Goal: Communication & Community: Answer question/provide support

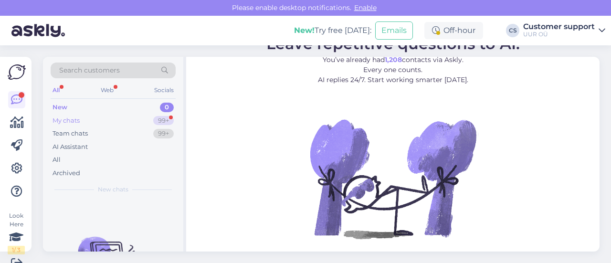
click at [126, 117] on div "My chats 99+" at bounding box center [113, 120] width 125 height 13
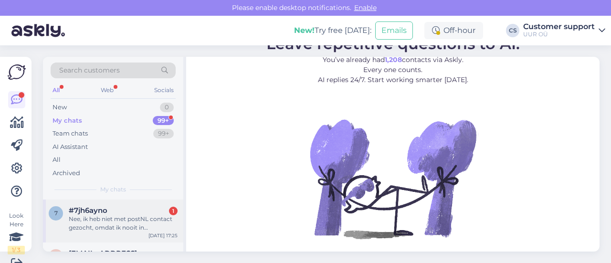
click at [126, 220] on div "Nee, ik heb niet met postNL contact gezocht, omdat ik nooit in [PERSON_NAME] ge…" at bounding box center [123, 223] width 109 height 17
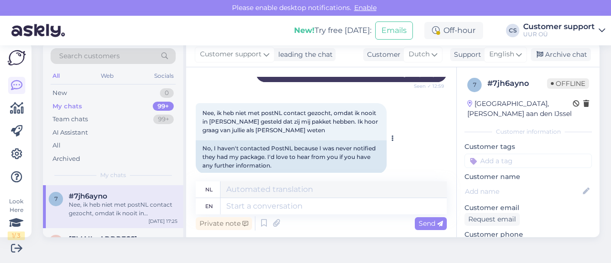
scroll to position [1719, 0]
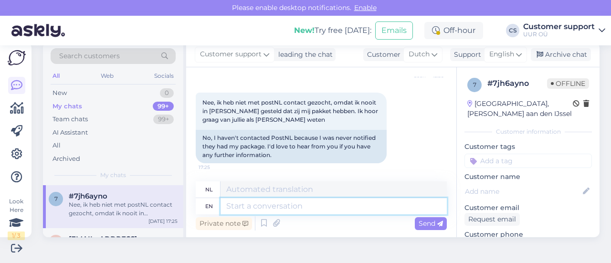
click at [294, 204] on textarea at bounding box center [333, 206] width 226 height 16
click at [296, 208] on textarea at bounding box center [333, 206] width 226 height 16
type textarea "We w"
type textarea "Wij"
type textarea "We will c"
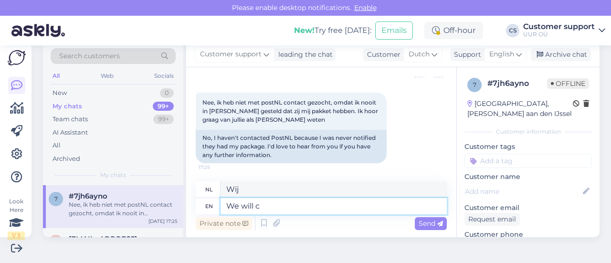
type textarea "Wij zullen"
type textarea "We will contact y"
type textarea "Wij nemen contact op"
type textarea "We will contact you ag"
type textarea "Wij nemen contact met u op"
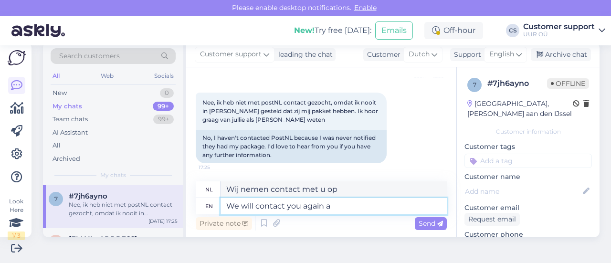
type textarea "We will contact you again as"
type textarea "Wij nemen opnieuw contact met u op"
type textarea "We will contact you again as so"
type textarea "Wij zullen opnieuw contact met u opnemen zodra"
type textarea "We will contact you again as soon as"
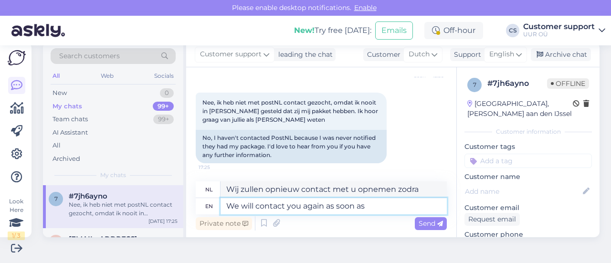
type textarea "Wij nemen zo spoedig mogelijk weer contact met u op"
type textarea "We will contact you again as soon as"
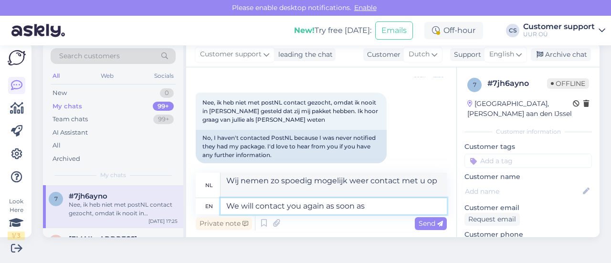
type textarea "Wij nemen zo snel mogelijk weer contact met u op"
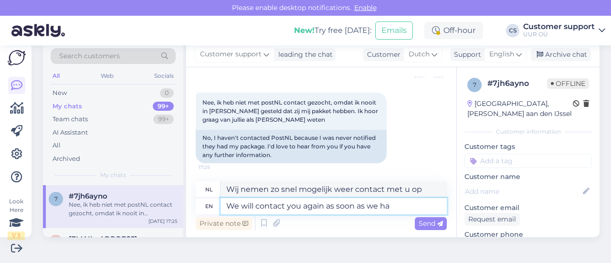
type textarea "We will contact you again as soon as we hav"
type textarea "Wij nemen zo snel mogelijk weer contact met u op."
type textarea "We will contact you again as soon as we have n"
type textarea "We nemen zo snel mogelijk weer contact met u op."
type textarea "We will contact you again as soon as we have new i"
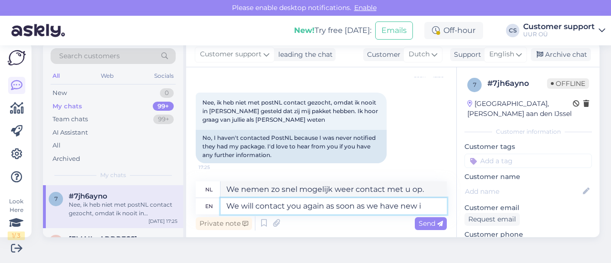
type textarea "We nemen zo snel mogelijk weer contact met u op als we nieuwe informatie hebben."
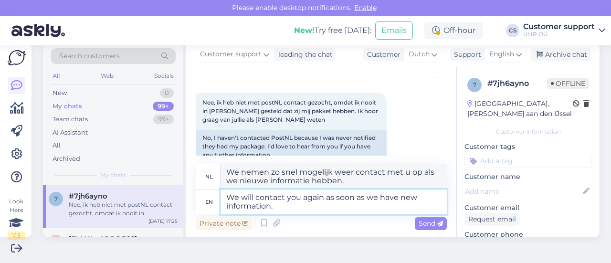
type textarea "We will contact you again as soon as we have new information. I"
type textarea "[PERSON_NAME] nieuwe informatie hebben, nemen wij contact met u op."
type textarea "We will contact you again as soon as we have new information. In th"
type textarea "We nemen zo snel mogelijk contact met u op als we nieuwe informatie hebben."
type textarea "We will contact you again as soon as we have new information. In the me"
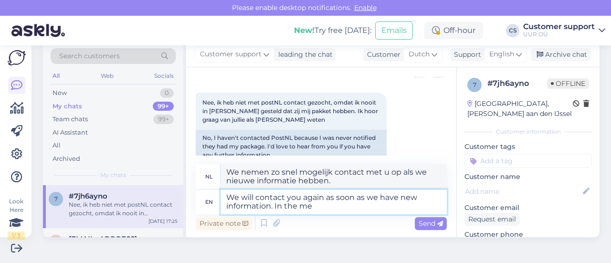
type textarea "We nemen zo snel mogelijk contact met u op zodra we nieuwe informatie hebben. I…"
type textarea "We will contact you again as soon as we have new information. In the meantime i"
type textarea "We nemen zo snel mogelijk contact met u op zodra we nieuwe informatie hebben. I…"
type textarea "We will contact you again as soon as we have new information. In the meantime i…"
type textarea "We nemen zo snel mogelijk contact met u op zodra we nieuwe informatie hebben. I…"
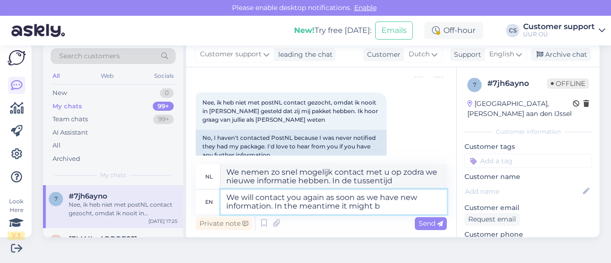
type textarea "We will contact you again as soon as we have new information. In the meantime i…"
type textarea "We nemen zo snel mogelijk contact met u op zodra we nieuwe informatie hebben. I…"
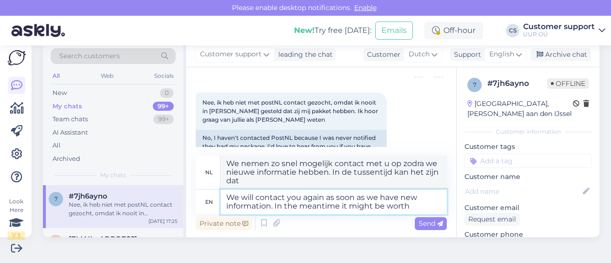
type textarea "We will contact you again as soon as we have new information. In the meantime i…"
type textarea "We nemen zo snel mogelijk weer contact met u op zodra we nieuwe informatie hebb…"
type textarea "We will contact you again as soon as we have new information. In the meantime i…"
type textarea "We nemen zo snel mogelijk weer contact met u op zodra we nieuwe informatie hebb…"
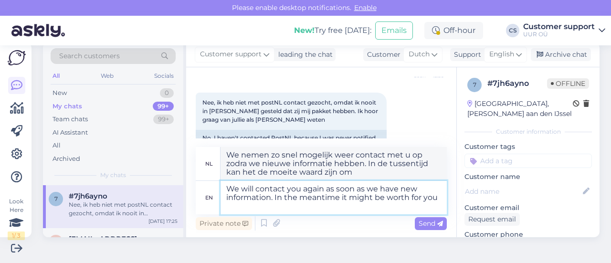
type textarea "We will contact you again as soon as we have new information. In the meantime i…"
type textarea "We nemen zo snel mogelijk contact met u op zodra we nieuwe informatie hebben. I…"
type textarea "We will contact you again as soon as we have new information. In the meantime i…"
type textarea "We nemen zo snel mogelijk contact met u op zodra we nieuwe informatie hebben. I…"
type textarea "We will contact you again as soon as we have new information. In the meantime i…"
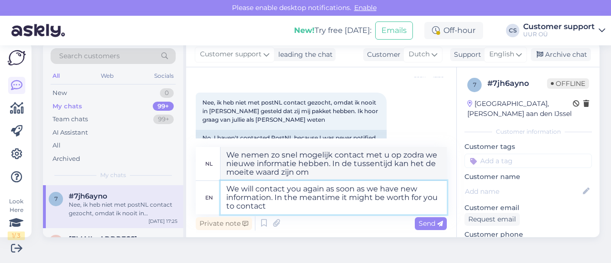
type textarea "We nemen zo snel mogelijk contact met u op zodra we nieuwe informatie hebben. I…"
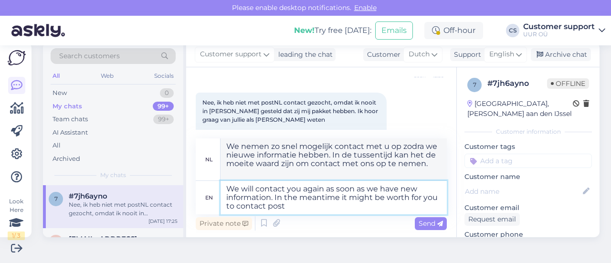
type textarea "We will contact you again as soon as we have new information. In the meantime i…"
type textarea "We nemen zo snel mogelijk contact met u op zodra we nieuwe informatie hebben. I…"
type textarea "We will contact you again as soon as we have new information. In the meantime i…"
type textarea "We nemen zo snel mogelijk contact met u op zodra we nieuwe informatie hebben. I…"
type textarea "We will contact you again as soon as we have new information. In the meantime i…"
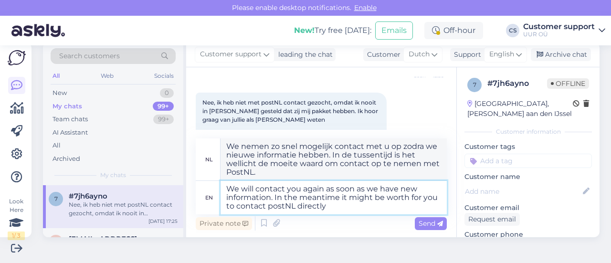
type textarea "We nemen zo snel mogelijk contact met u op zodra we nieuwe informatie hebben. I…"
type textarea "We will contact you again as soon as we have new information. In the meantime i…"
type textarea "We nemen zo snel mogelijk contact met u op zodra we nieuwe informatie hebben. I…"
type textarea "We will contact you again as soon as we have new information. In the meantime i…"
type textarea "We nemen zo snel mogelijk contact met u op zodra we nieuwe informatie hebben. I…"
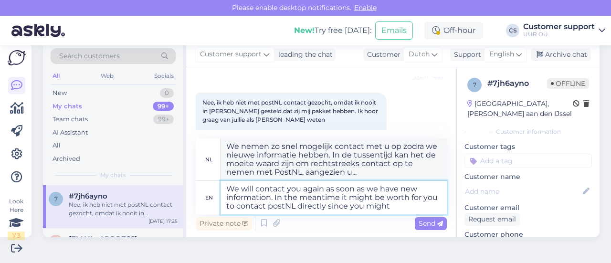
type textarea "We will contact you again as soon as we have new information. In the meantime i…"
type textarea "We nemen zo snel mogelijk contact met u op zodra we nieuwe informatie hebben. I…"
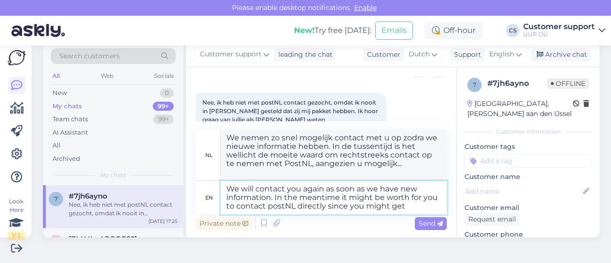
type textarea "We will contact you again as soon as we have new information. In the meantime i…"
type textarea "We nemen zo snel mogelijk contact met u op zodra we nieuwe informatie hebben. I…"
type textarea "We will contact you again as soon as we have new information. In the meantime i…"
type textarea "We nemen zo snel mogelijk contact met u op zodra we nieuwe informatie hebben. I…"
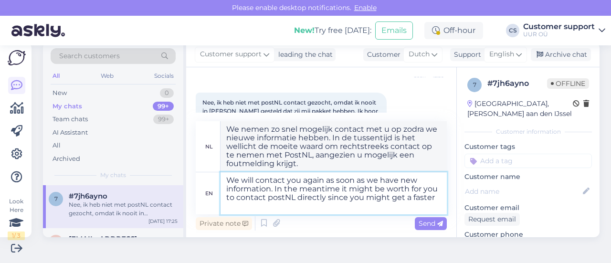
type textarea "We will contact you again as soon as we have new information. In the meantime i…"
type textarea "We nemen zo snel mogelijk contact met u op zodra we nieuwe informatie hebben. I…"
type textarea "We will contact you again as soon as we have new information. In the meantime i…"
type textarea "We nemen zo snel mogelijk contact met u op zodra we nieuwe informatie hebben. I…"
type textarea "We will contact you again as soon as we have new information. In the meantime i…"
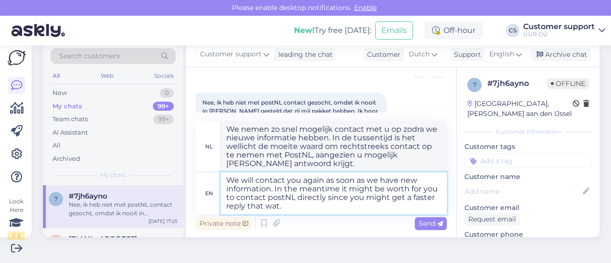
type textarea "We nemen zo snel mogelijk contact met u op zodra we nieuwe informatie hebben. I…"
type textarea "We will contact you again as soon as we have new information. In the meantime i…"
type textarea "We nemen zo snel mogelijk contact met u op zodra we nieuwe informatie hebben. I…"
type textarea "We will contact you again as soon as we have new information. In the meantime i…"
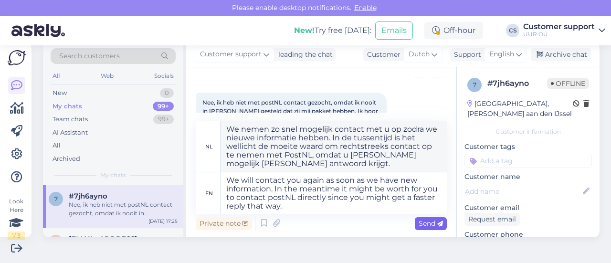
click at [429, 223] on span "Send" at bounding box center [431, 223] width 24 height 9
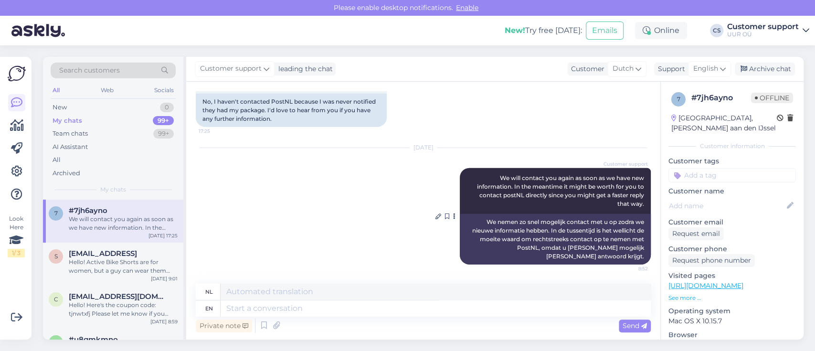
scroll to position [1760, 0]
